Goal: Navigation & Orientation: Find specific page/section

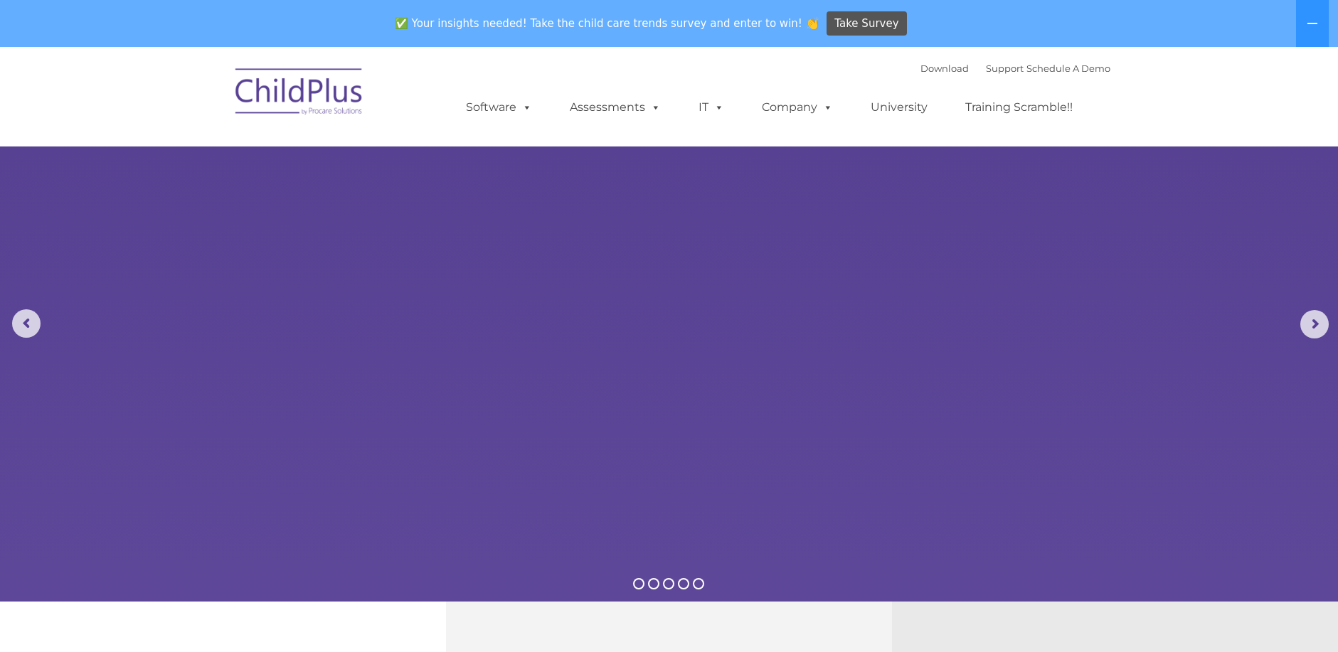
select select "MEDIUM"
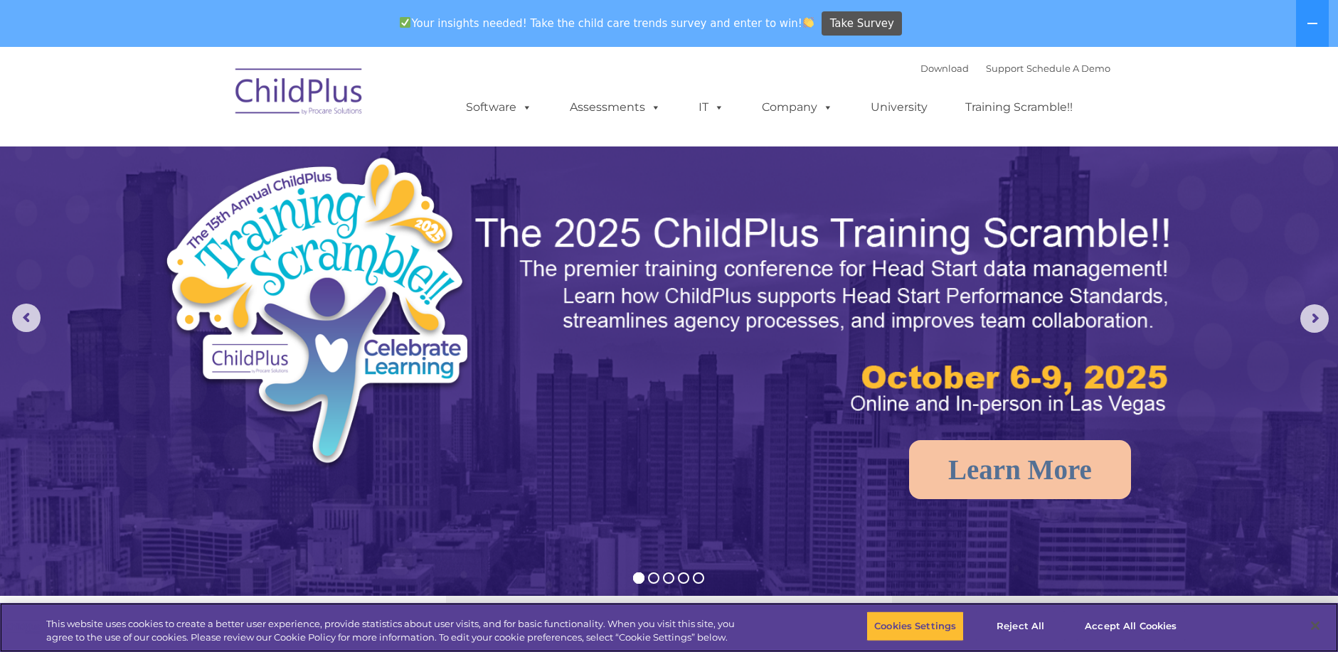
scroll to position [5, 0]
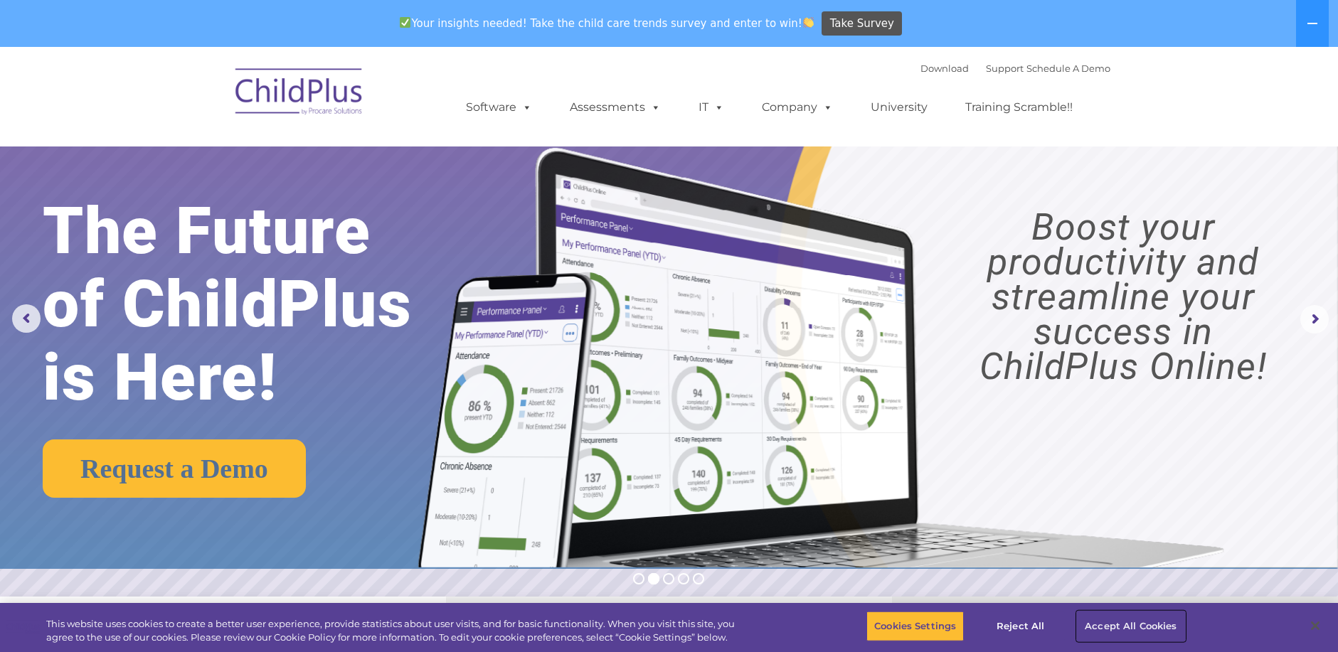
click at [1096, 620] on button "Accept All Cookies" at bounding box center [1130, 627] width 107 height 30
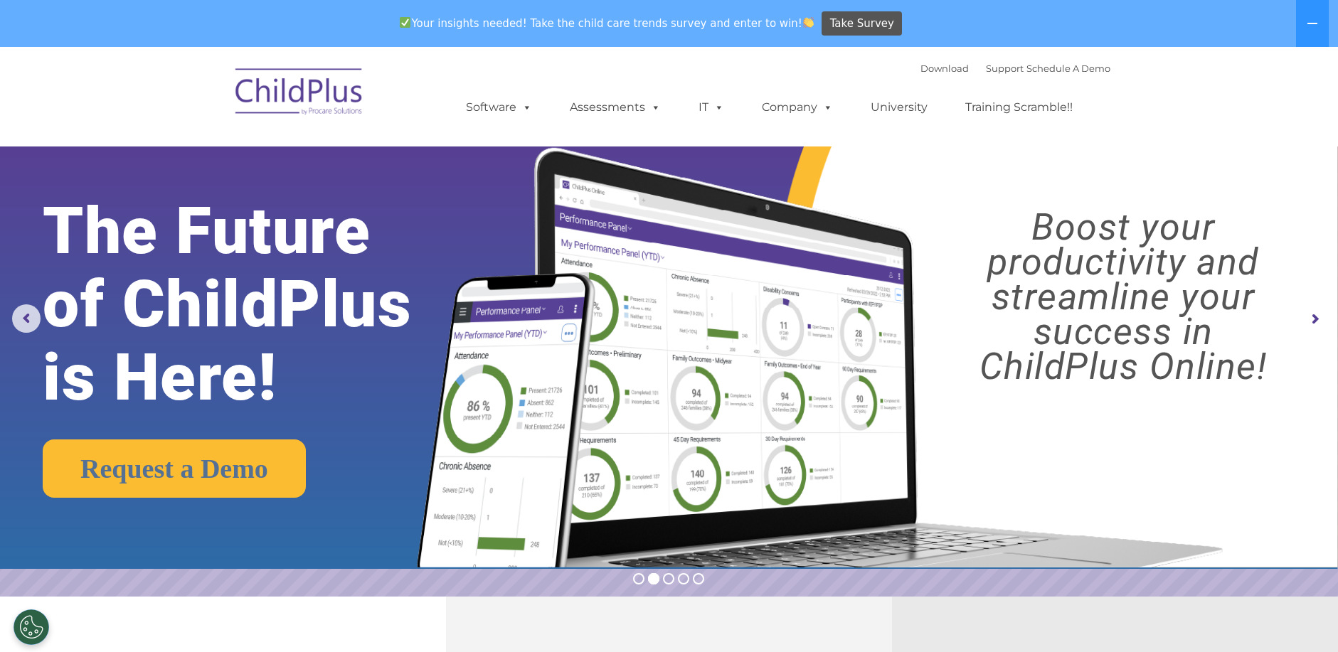
scroll to position [0, 0]
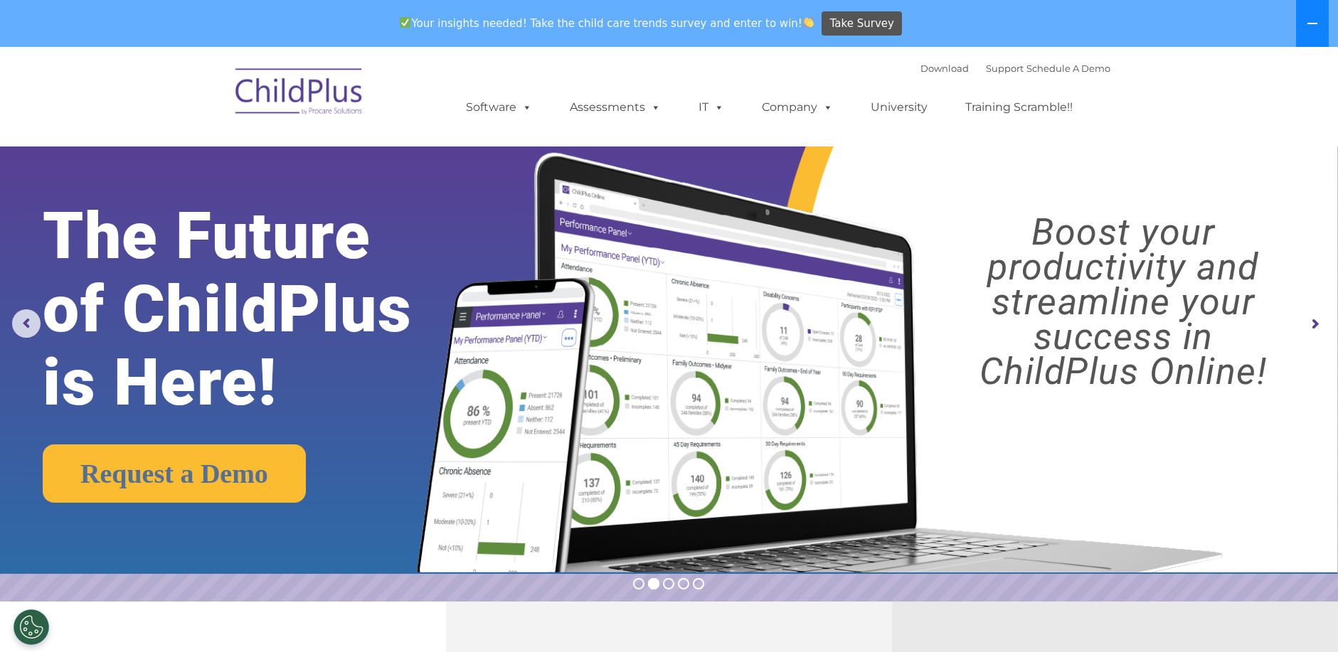
click at [1301, 23] on button at bounding box center [1312, 23] width 33 height 47
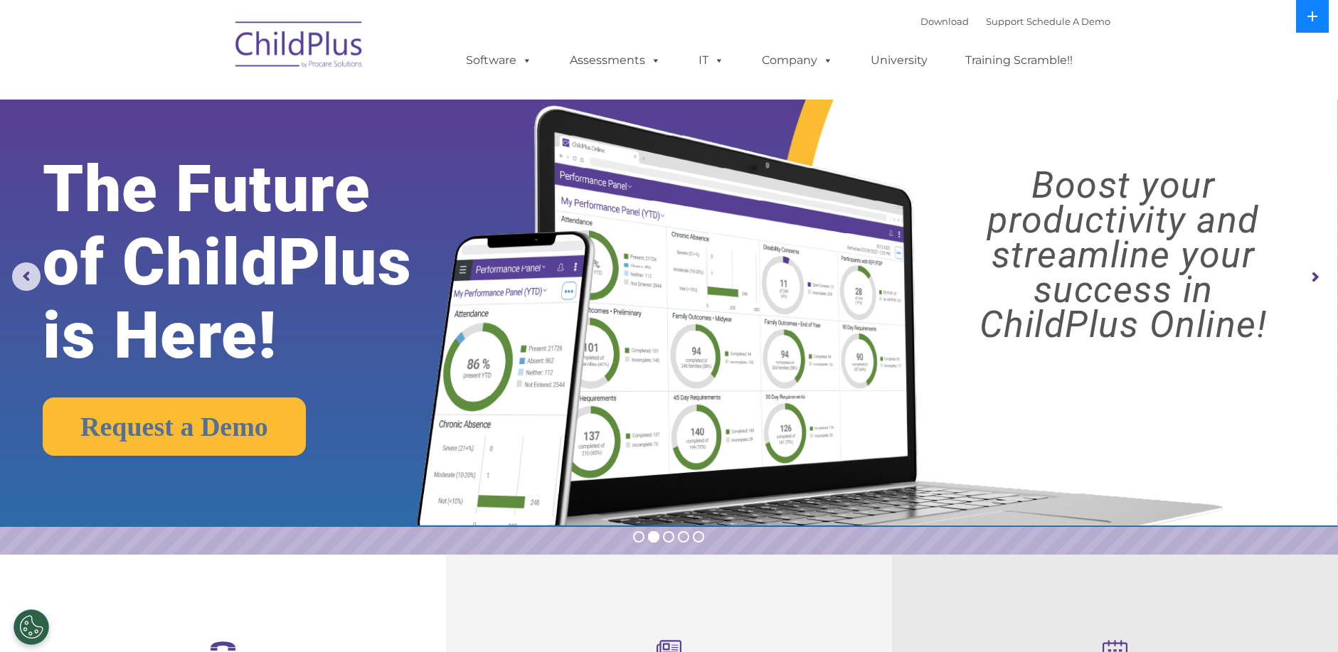
click at [1301, 23] on button at bounding box center [1312, 16] width 33 height 33
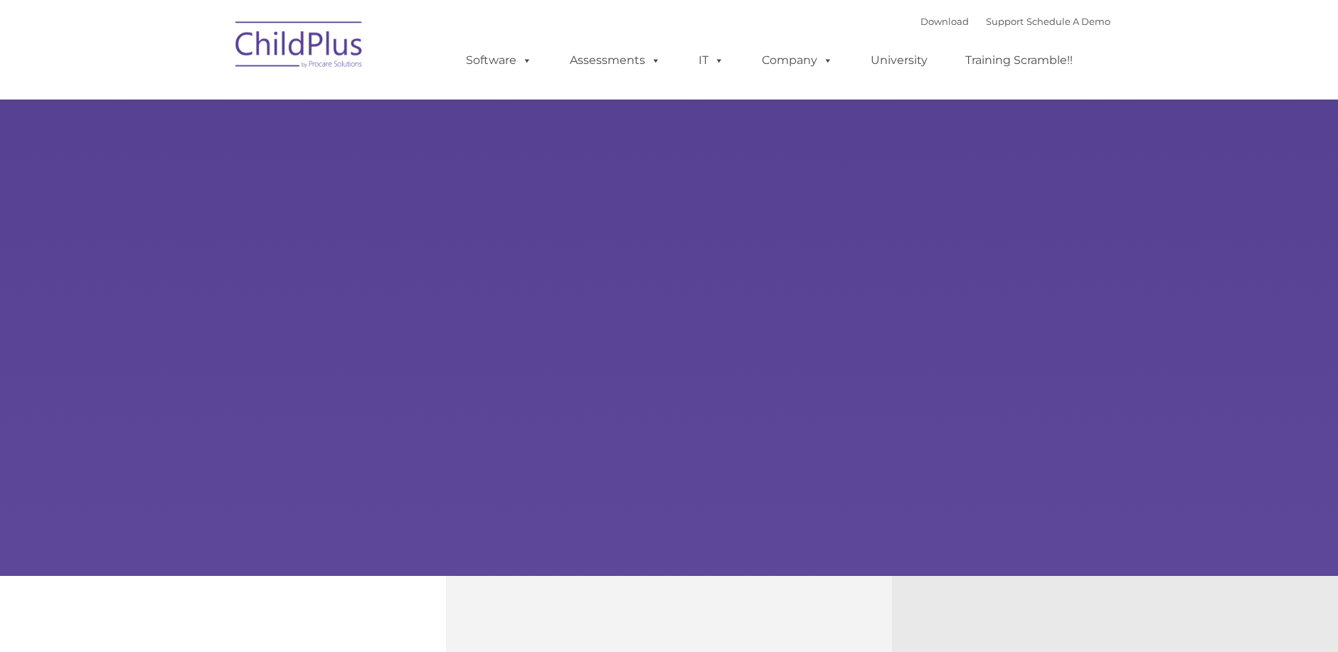
type input ""
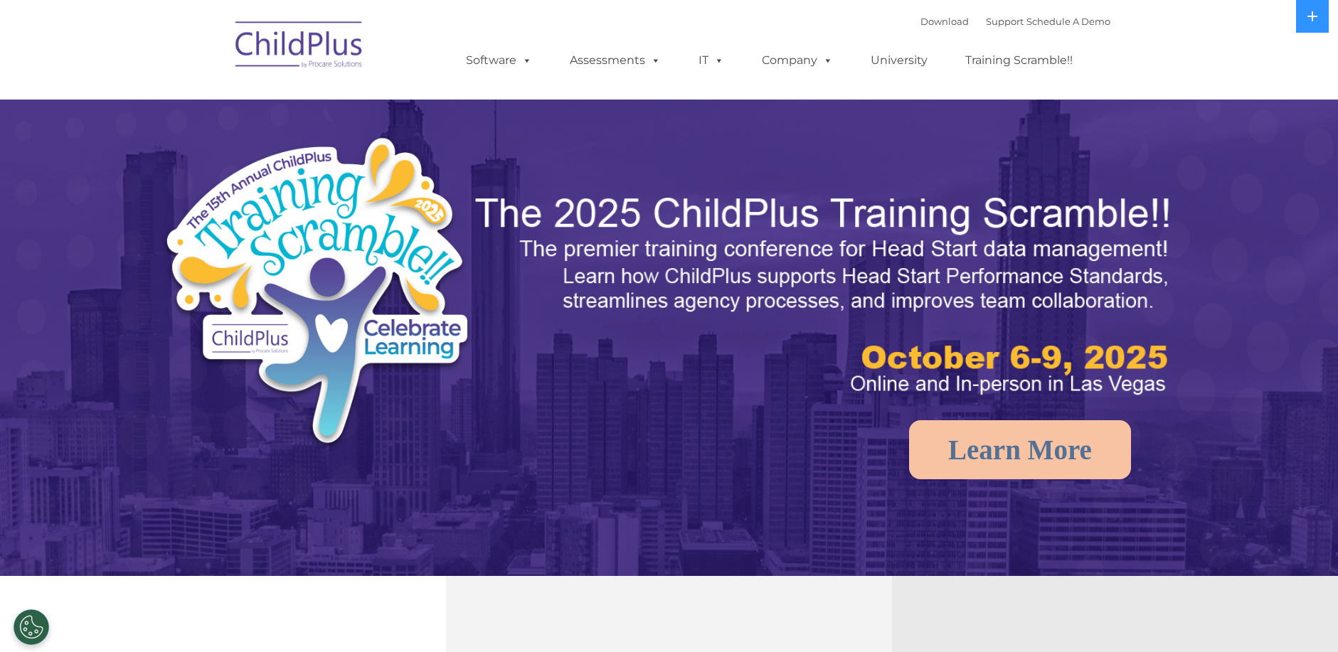
select select "MEDIUM"
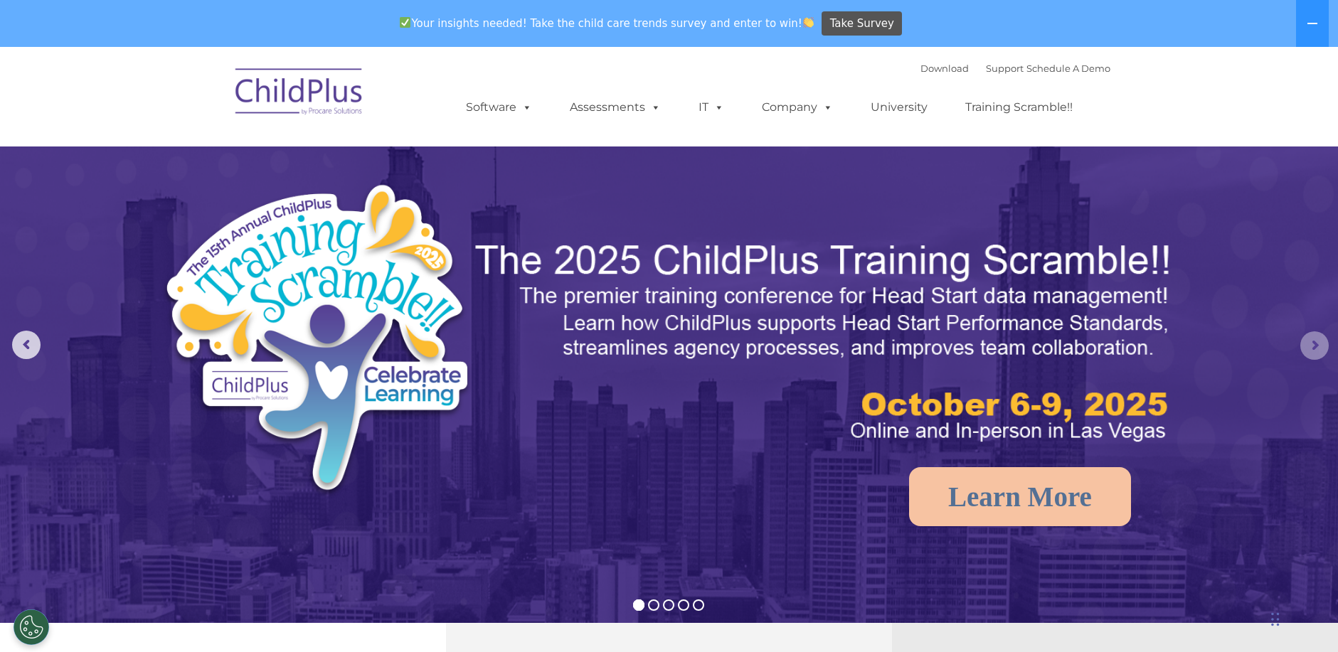
click at [1322, 343] on rs-arrow at bounding box center [1314, 345] width 28 height 28
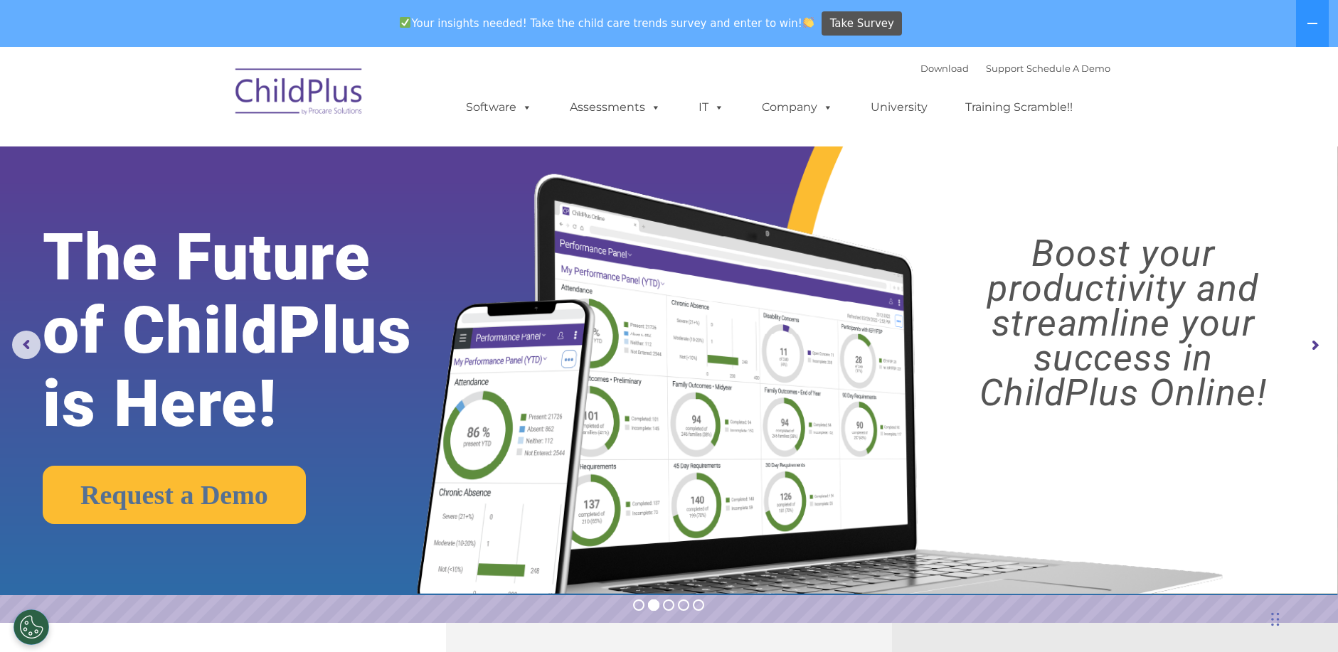
click at [1322, 343] on rs-arrow at bounding box center [1314, 345] width 28 height 28
